Goal: Transaction & Acquisition: Purchase product/service

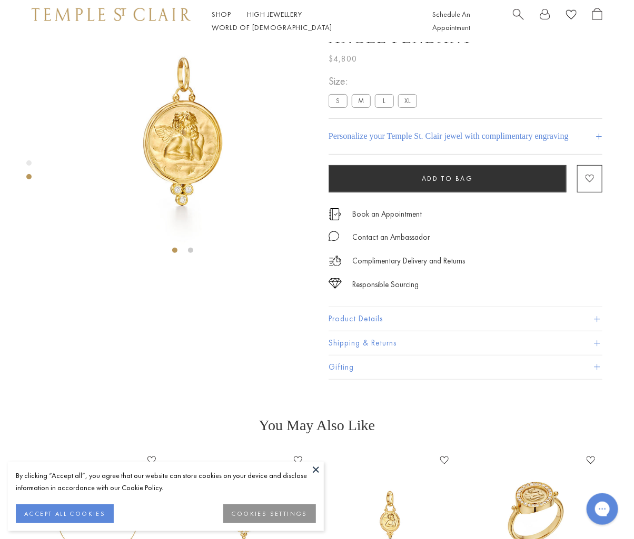
click at [518, 15] on span "Search" at bounding box center [518, 13] width 11 height 11
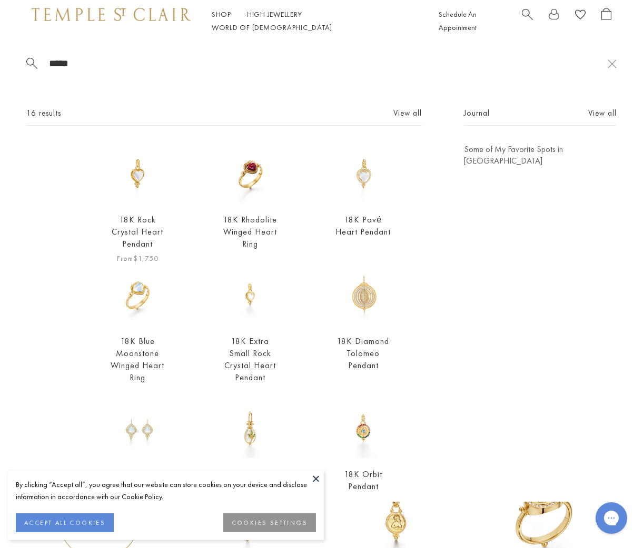
type input "*****"
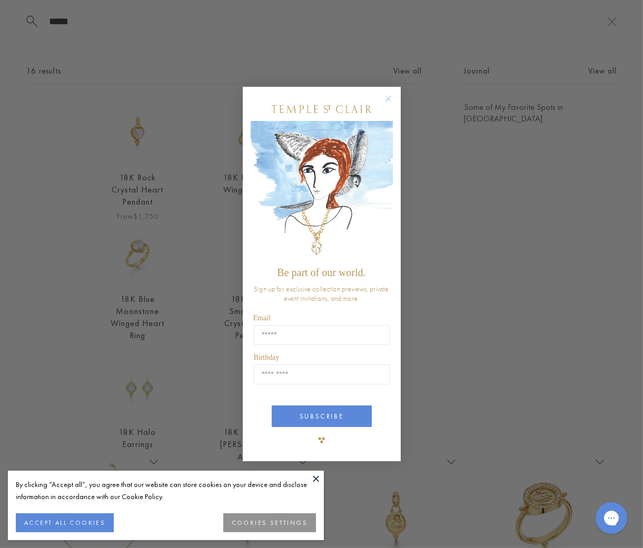
click at [135, 155] on div "Close dialog Be part of our world. Sign up for exclusive collection previews, p…" at bounding box center [321, 274] width 643 height 548
click at [387, 95] on circle "Close dialog" at bounding box center [388, 99] width 13 height 13
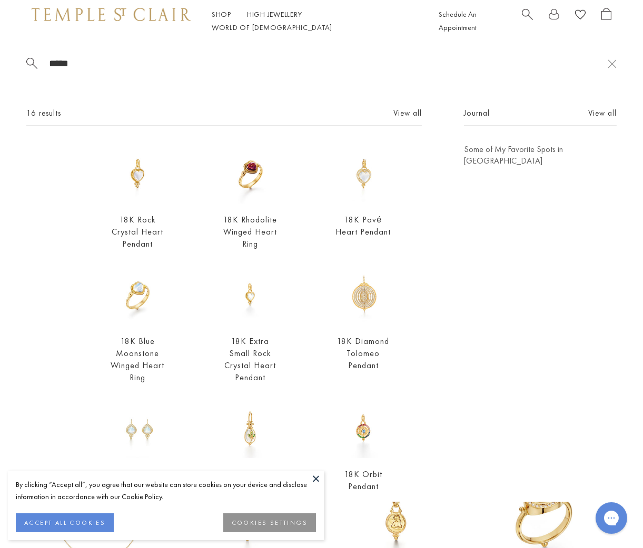
click at [149, 142] on div "16 results View all 18K Rock Crystal Heart Pendant From $1,750 18K Rhodolite Wi…" at bounding box center [223, 368] width 395 height 523
click at [135, 183] on img at bounding box center [137, 174] width 60 height 60
